Goal: Task Accomplishment & Management: Manage account settings

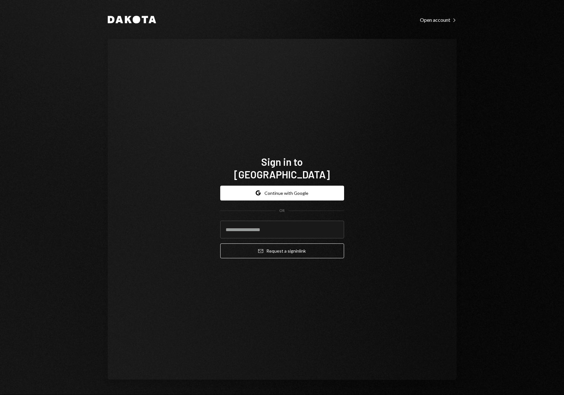
type input "**********"
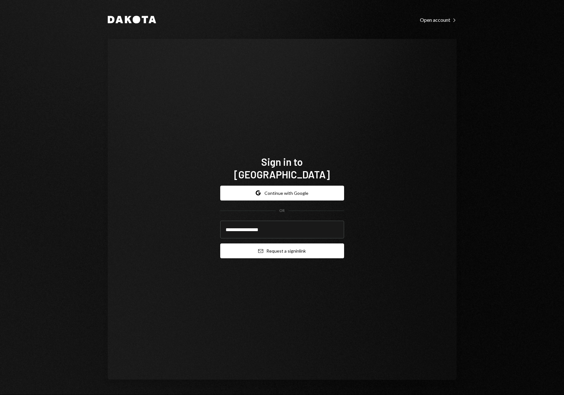
click at [285, 245] on button "Email Request a sign in link" at bounding box center [282, 251] width 124 height 15
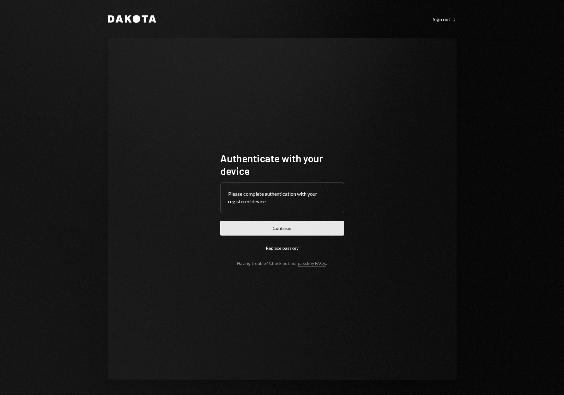
click at [276, 228] on button "Continue" at bounding box center [282, 228] width 124 height 15
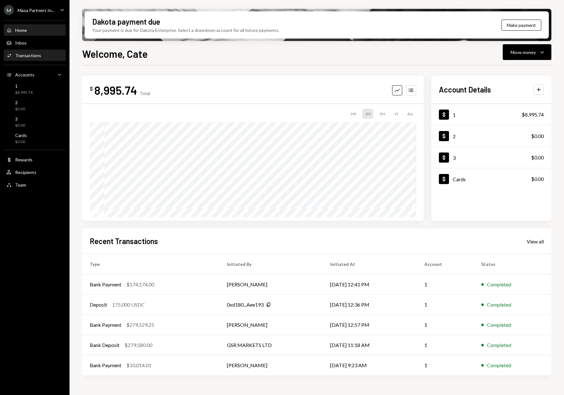
click at [23, 57] on div "Transactions" at bounding box center [28, 55] width 26 height 5
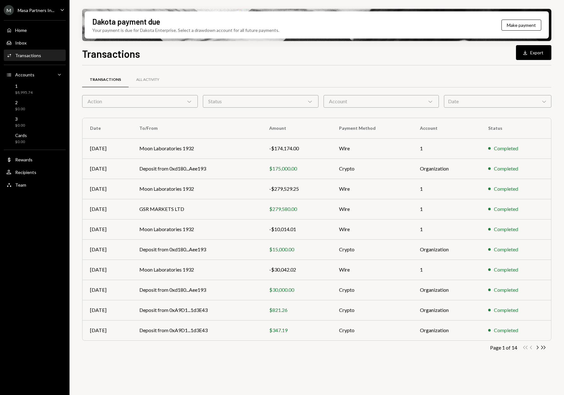
click at [129, 105] on div "Action Chevron Down" at bounding box center [140, 101] width 116 height 13
click at [237, 105] on div "Status Chevron Down" at bounding box center [261, 101] width 116 height 13
click at [467, 102] on div "Date Chevron Down" at bounding box center [497, 101] width 107 height 13
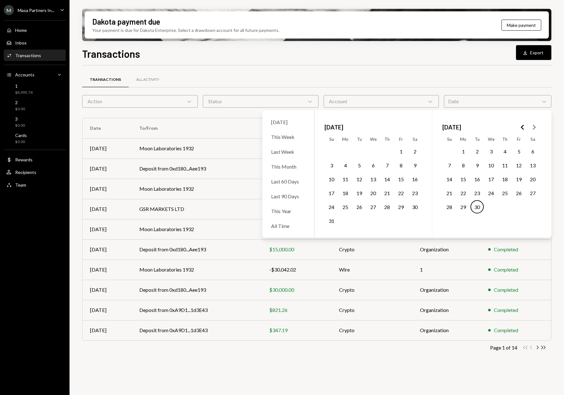
click at [527, 127] on button "Go to the Previous Month" at bounding box center [522, 127] width 11 height 11
click at [523, 128] on icon "Go to the Previous Month" at bounding box center [523, 128] width 8 height 8
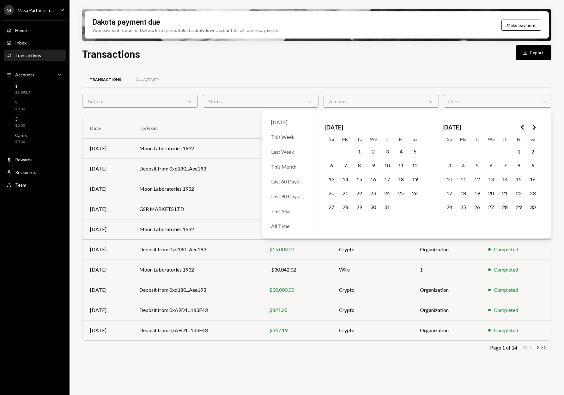
click at [523, 128] on icon "Go to the Previous Month" at bounding box center [523, 128] width 8 height 8
click at [523, 127] on icon "Go to the Previous Month" at bounding box center [523, 128] width 8 height 8
click at [523, 128] on icon "Go to the Previous Month" at bounding box center [523, 128] width 8 height 8
click at [523, 127] on icon "Go to the Previous Month" at bounding box center [523, 128] width 8 height 8
click at [521, 128] on polygon "Go to the Previous Month" at bounding box center [522, 127] width 3 height 5
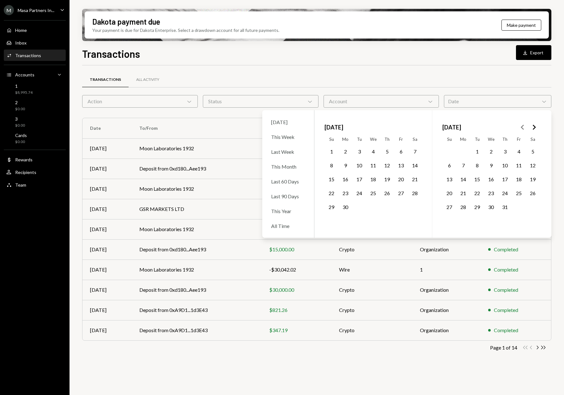
click at [332, 149] on button "1" at bounding box center [331, 151] width 13 height 13
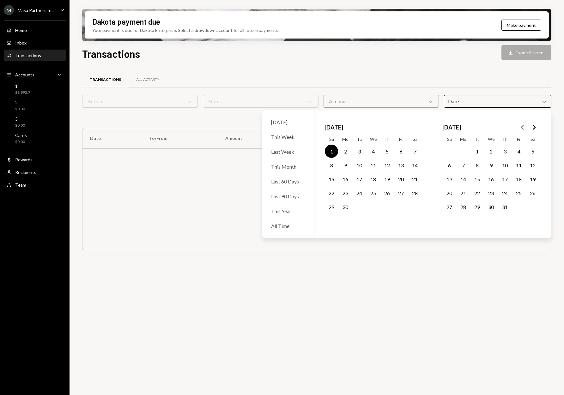
click at [536, 127] on icon "Go to the Next Month" at bounding box center [534, 128] width 8 height 8
click at [521, 128] on icon "Go to the Previous Month" at bounding box center [523, 128] width 8 height 8
click at [480, 207] on button "31" at bounding box center [476, 206] width 13 height 13
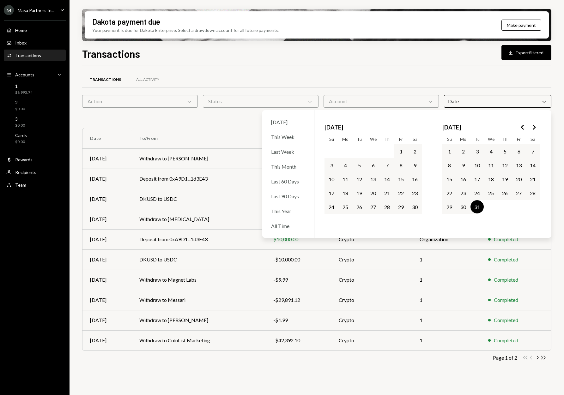
click at [210, 125] on div "Transactions All Activity Action Chevron Down Status Chevron Down Account Chevr…" at bounding box center [316, 226] width 469 height 302
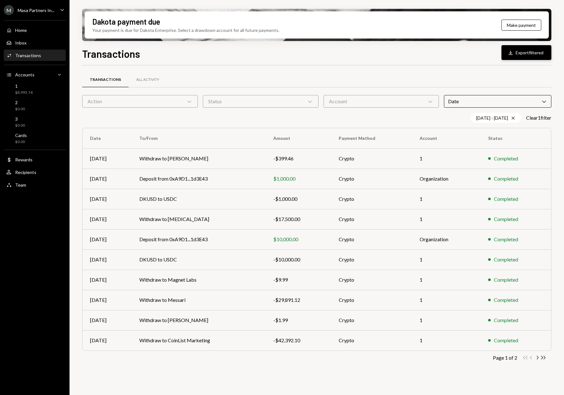
click at [514, 56] on button "Download Export filtered" at bounding box center [526, 52] width 50 height 15
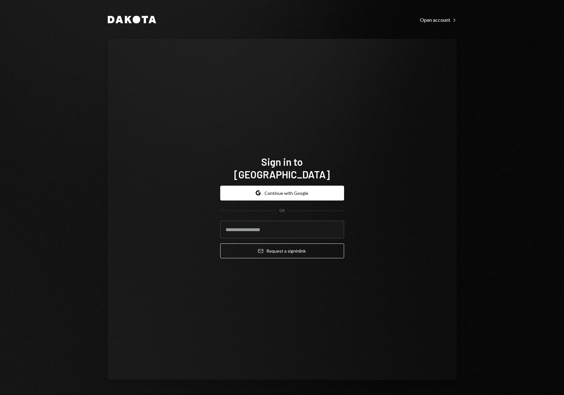
type input "**********"
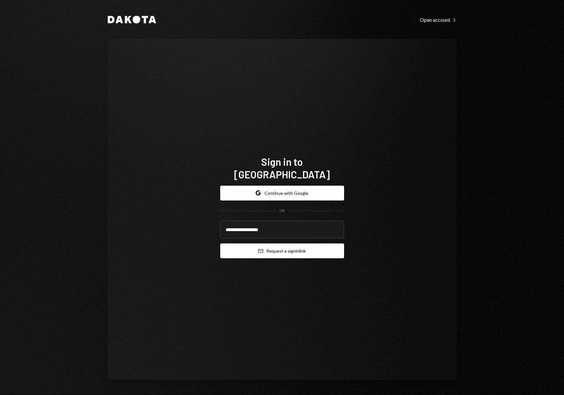
click at [272, 244] on button "Email Request a sign in link" at bounding box center [282, 251] width 124 height 15
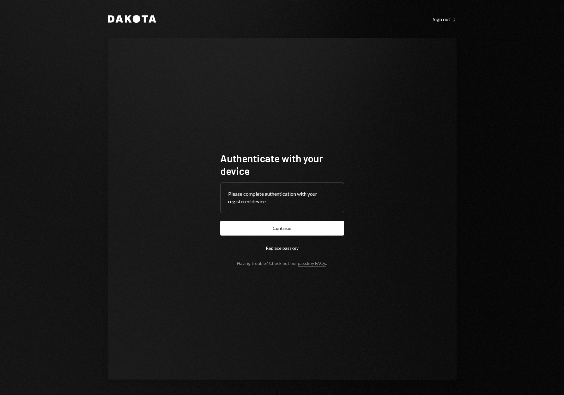
click at [279, 231] on button "Continue" at bounding box center [282, 228] width 124 height 15
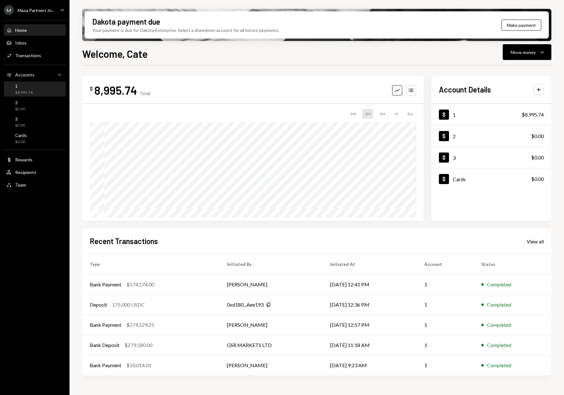
click at [18, 89] on div "1 $8,995.74" at bounding box center [23, 89] width 17 height 12
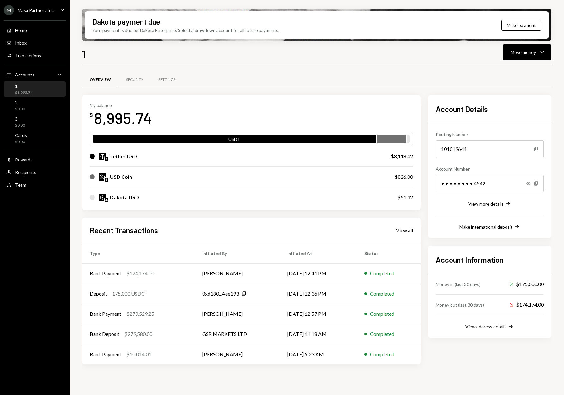
click at [394, 235] on div "Recent Transactions View all" at bounding box center [251, 230] width 323 height 10
click at [401, 231] on div "View all" at bounding box center [404, 230] width 17 height 6
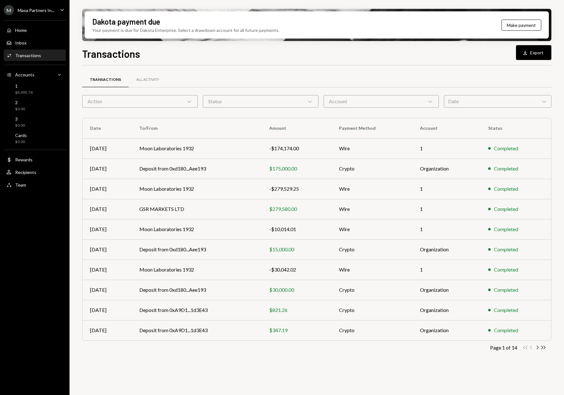
click at [472, 99] on div "Date Chevron Down" at bounding box center [497, 101] width 107 height 13
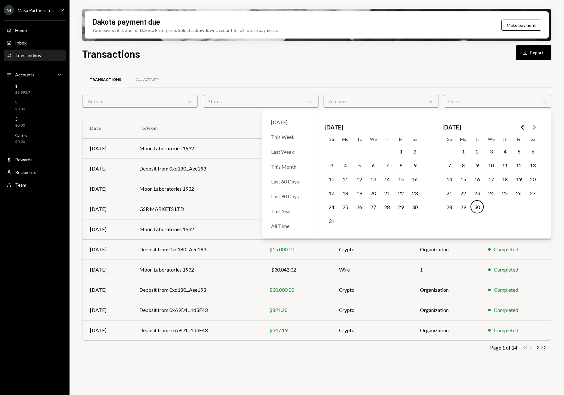
click at [522, 126] on icon "Go to the Previous Month" at bounding box center [523, 128] width 8 height 8
click at [522, 126] on polygon "Go to the Previous Month" at bounding box center [522, 127] width 3 height 5
click at [522, 126] on icon "Go to the Previous Month" at bounding box center [523, 128] width 8 height 8
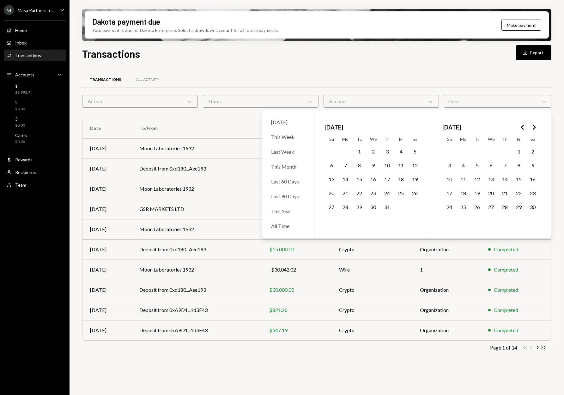
click at [522, 126] on polygon "Go to the Previous Month" at bounding box center [522, 127] width 3 height 5
click at [522, 126] on icon "Go to the Previous Month" at bounding box center [523, 128] width 8 height 8
click at [522, 126] on polygon "Go to the Previous Month" at bounding box center [522, 127] width 3 height 5
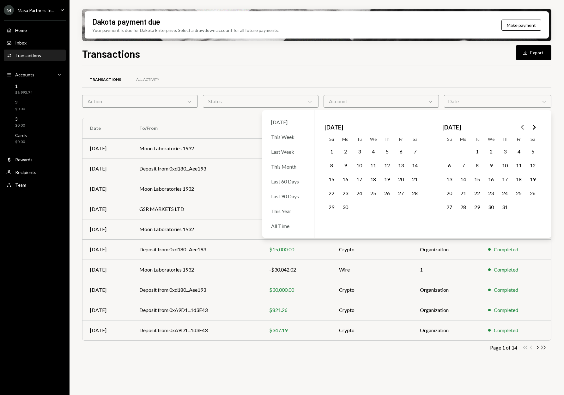
click at [330, 151] on button "1" at bounding box center [331, 151] width 13 height 13
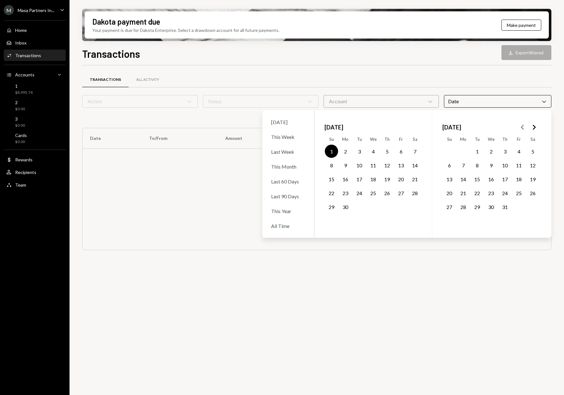
click at [529, 128] on button "Go to the Next Month" at bounding box center [533, 127] width 11 height 11
click at [479, 206] on button "31" at bounding box center [476, 206] width 13 height 13
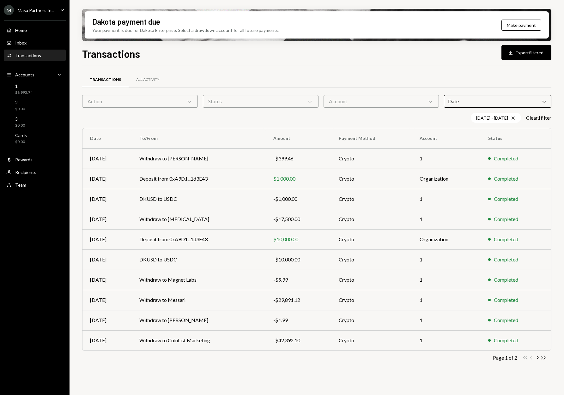
click at [263, 77] on div "Transactions All Activity" at bounding box center [316, 80] width 469 height 16
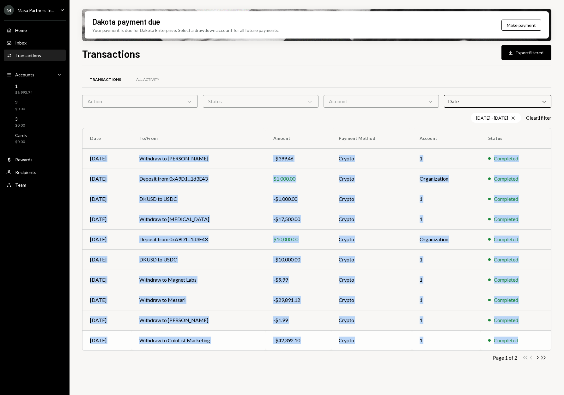
drag, startPoint x: 91, startPoint y: 154, endPoint x: 533, endPoint y: 345, distance: 481.1
click at [533, 345] on tbody "Dec 30 Withdraw to Zac Russell -$399.46 Crypto 1 Completed Dec 30 Deposit from …" at bounding box center [316, 249] width 468 height 202
copy tbody "Dec 30 Withdraw to Zac Russell -$399.46 Crypto 1 Completed Dec 30 Deposit from …"
click at [537, 358] on icon "Chevron Right" at bounding box center [537, 358] width 6 height 6
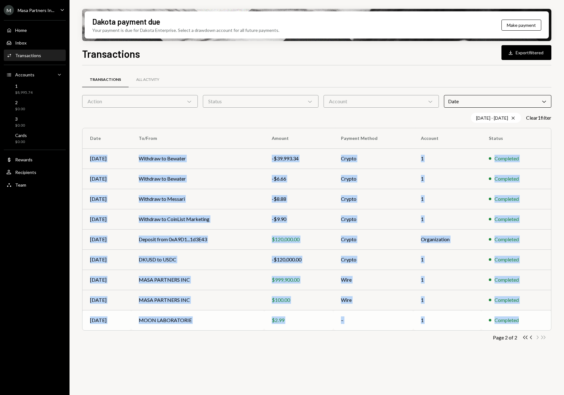
drag, startPoint x: 88, startPoint y: 158, endPoint x: 537, endPoint y: 323, distance: 478.1
click at [537, 323] on tbody "Dec 30 Withdraw to Bewater -$39,993.34 Crypto 1 Completed Dec 30 Withdraw to Be…" at bounding box center [316, 239] width 468 height 182
copy tbody "Dec 30 Withdraw to Bewater -$39,993.34 Crypto 1 Completed Dec 30 Withdraw to Be…"
